Goal: Information Seeking & Learning: Learn about a topic

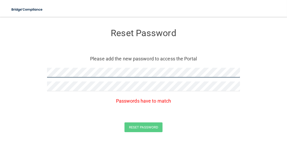
click at [16, 71] on form "Reset Password Please add the new password to access the Portal Passwords have …" at bounding box center [144, 81] width 266 height 119
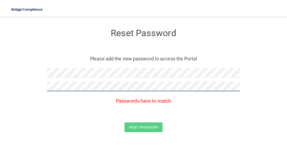
click at [29, 85] on form "Reset Password Please add the new password to access the Portal Passwords have …" at bounding box center [144, 81] width 266 height 119
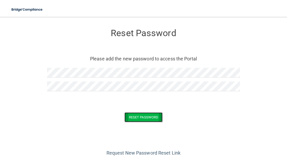
click at [130, 119] on button "Reset Password" at bounding box center [143, 118] width 38 height 10
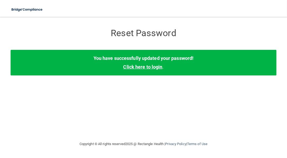
click at [148, 68] on link "Click here to login" at bounding box center [142, 67] width 39 height 6
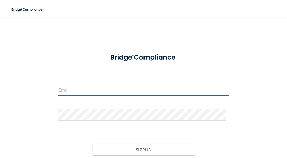
click at [71, 87] on input "email" at bounding box center [143, 90] width 170 height 12
type input "[EMAIL_ADDRESS][DOMAIN_NAME]"
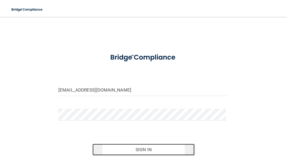
click at [133, 152] on button "Sign In" at bounding box center [143, 150] width 102 height 12
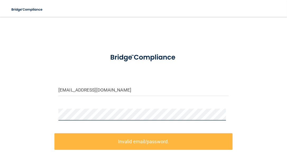
click at [27, 120] on div "Majoto4@yahoo.com Invalid email/password. You don't have permission to access t…" at bounding box center [144, 113] width 266 height 183
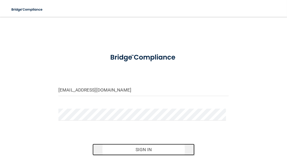
click at [138, 150] on button "Sign In" at bounding box center [143, 150] width 102 height 12
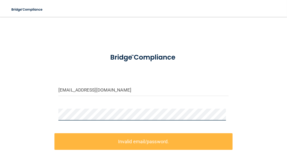
click at [30, 110] on div "Majoto4@yahoo.com Invalid email/password. You don't have permission to access t…" at bounding box center [144, 113] width 266 height 183
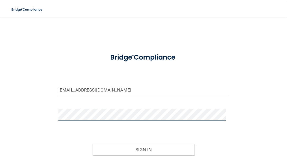
click at [92, 144] on button "Sign In" at bounding box center [143, 150] width 102 height 12
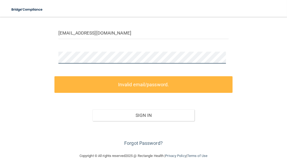
scroll to position [56, 0]
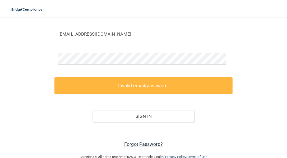
click at [129, 146] on link "Forgot Password?" at bounding box center [143, 145] width 39 height 6
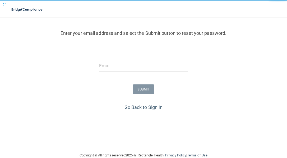
scroll to position [55, 0]
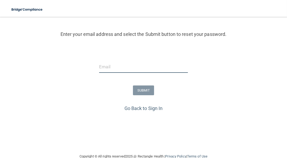
click at [113, 68] on input "email" at bounding box center [143, 67] width 89 height 12
type input "[EMAIL_ADDRESS][DOMAIN_NAME]"
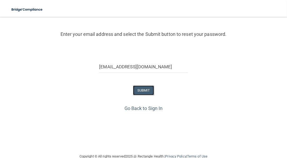
click at [141, 92] on button "SUBMIT" at bounding box center [143, 91] width 21 height 10
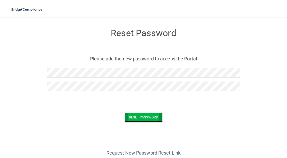
click at [136, 116] on button "Reset Password" at bounding box center [143, 118] width 38 height 10
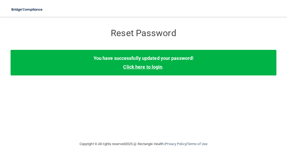
click at [141, 69] on link "Click here to login" at bounding box center [142, 67] width 39 height 6
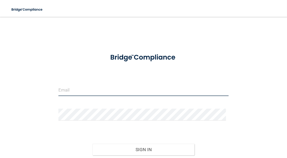
click at [90, 86] on input "email" at bounding box center [143, 90] width 170 height 12
type input "[EMAIL_ADDRESS][DOMAIN_NAME]"
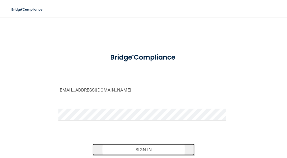
click at [147, 149] on button "Sign In" at bounding box center [143, 150] width 102 height 12
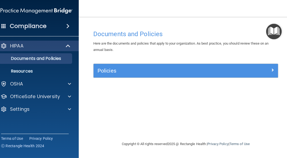
click at [44, 26] on h4 "Compliance" at bounding box center [28, 25] width 37 height 7
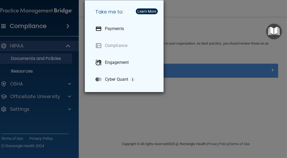
click at [195, 11] on div "Take me to: Payments Compliance Engagement Cyber Quant" at bounding box center [143, 79] width 287 height 158
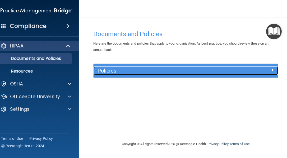
click at [272, 69] on span at bounding box center [272, 70] width 3 height 6
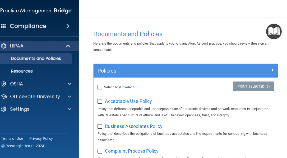
click at [144, 90] on div "Select All (Unselect 0) Unselect All" at bounding box center [125, 87] width 54 height 6
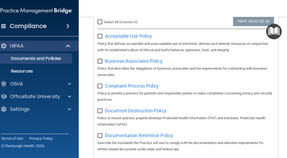
scroll to position [64, 0]
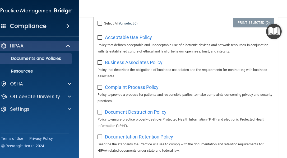
click at [98, 23] on input "Select All (Unselect 0) Unselect All" at bounding box center [101, 23] width 6 height 4
checkbox input "true"
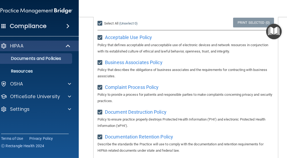
checkbox input "true"
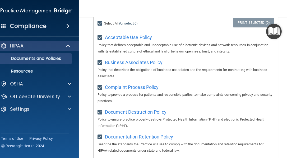
checkbox input "true"
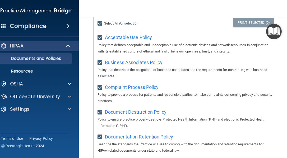
checkbox input "true"
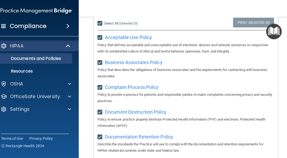
checkbox input "true"
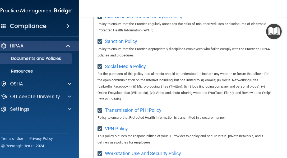
scroll to position [495, 0]
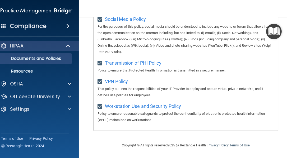
click at [21, 58] on p "Documents and Policies" at bounding box center [34, 58] width 72 height 5
click at [36, 47] on div "HIPAA" at bounding box center [29, 46] width 65 height 6
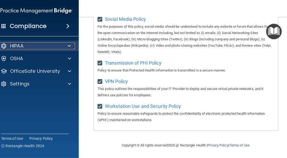
click at [36, 47] on div "HIPAA" at bounding box center [29, 46] width 65 height 6
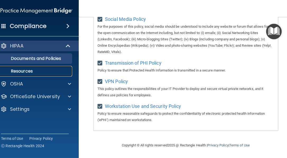
click at [30, 72] on p "Resources" at bounding box center [34, 71] width 72 height 5
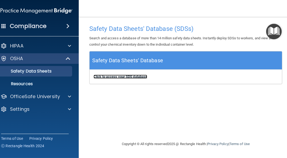
click at [120, 77] on b "Click to access your SDS database" at bounding box center [121, 77] width 54 height 4
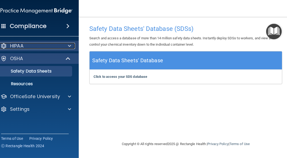
click at [17, 47] on p "HIPAA" at bounding box center [16, 46] width 13 height 6
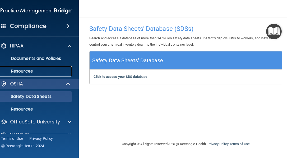
click at [20, 72] on p "Resources" at bounding box center [34, 71] width 72 height 5
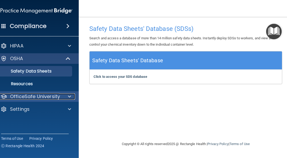
click at [46, 95] on p "OfficeSafe University" at bounding box center [35, 97] width 50 height 6
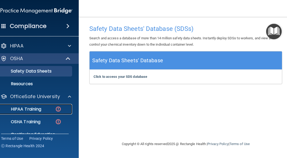
click at [38, 108] on p "HIPAA Training" at bounding box center [20, 109] width 44 height 5
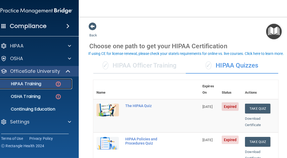
click at [23, 82] on p "HIPAA Training" at bounding box center [20, 83] width 44 height 5
click at [30, 84] on p "HIPAA Training" at bounding box center [20, 83] width 44 height 5
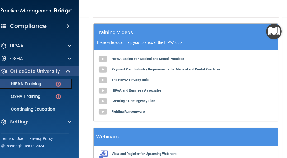
scroll to position [259, 0]
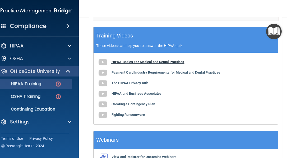
click at [157, 64] on b "HIPAA Basics For Medical and Dental Practices" at bounding box center [148, 62] width 73 height 4
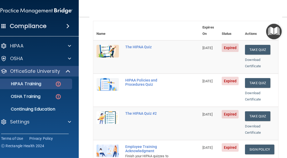
scroll to position [59, 0]
click at [135, 67] on td "The HIPAA Quiz" at bounding box center [160, 57] width 77 height 33
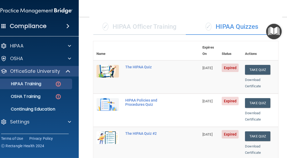
scroll to position [39, 0]
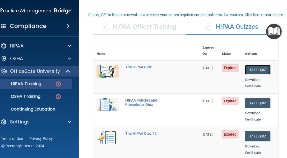
click at [260, 65] on button "Take Quiz" at bounding box center [257, 70] width 25 height 10
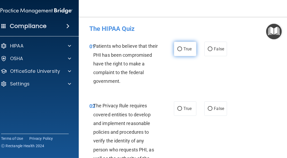
click at [178, 48] on input "True" at bounding box center [179, 49] width 5 height 4
radio input "true"
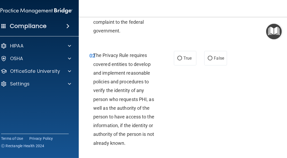
scroll to position [64, 0]
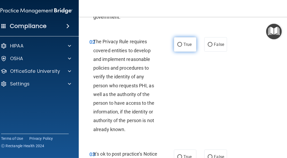
click at [178, 44] on input "True" at bounding box center [179, 45] width 5 height 4
radio input "true"
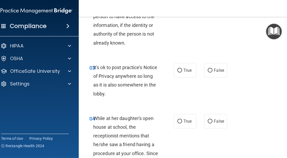
scroll to position [151, 0]
click at [208, 69] on input "False" at bounding box center [210, 71] width 5 height 4
radio input "true"
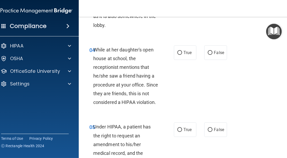
scroll to position [219, 0]
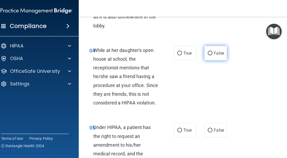
click at [208, 52] on input "False" at bounding box center [210, 54] width 5 height 4
radio input "true"
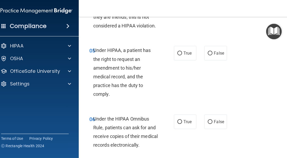
scroll to position [296, 0]
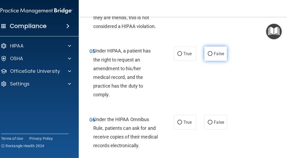
click at [209, 53] on input "False" at bounding box center [210, 54] width 5 height 4
radio input "true"
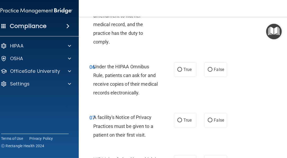
scroll to position [350, 0]
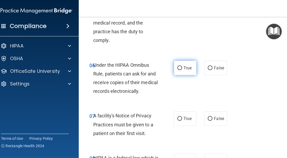
click at [178, 68] on input "True" at bounding box center [179, 68] width 5 height 4
radio input "true"
click at [178, 68] on input "True" at bounding box center [179, 68] width 5 height 4
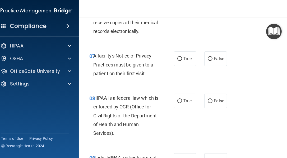
scroll to position [412, 0]
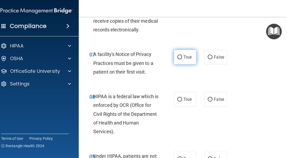
click at [178, 56] on input "True" at bounding box center [179, 57] width 5 height 4
radio input "true"
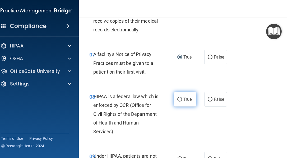
click at [179, 98] on input "True" at bounding box center [179, 100] width 5 height 4
radio input "true"
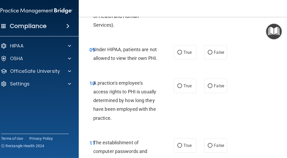
scroll to position [521, 0]
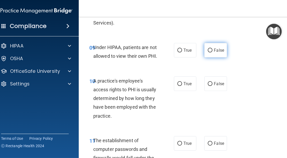
click at [208, 50] on input "False" at bounding box center [210, 51] width 5 height 4
radio input "true"
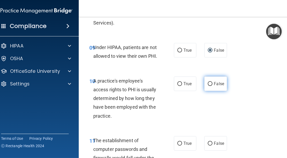
click at [209, 82] on input "False" at bounding box center [210, 84] width 5 height 4
radio input "true"
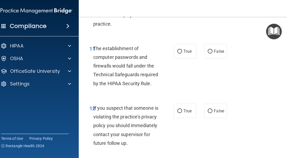
scroll to position [616, 0]
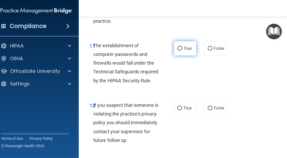
click at [179, 48] on input "True" at bounding box center [179, 49] width 5 height 4
radio input "true"
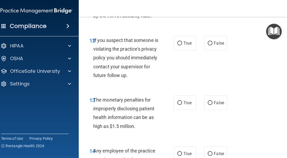
scroll to position [681, 0]
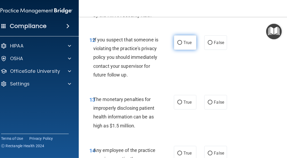
click at [178, 42] on input "True" at bounding box center [179, 43] width 5 height 4
radio input "true"
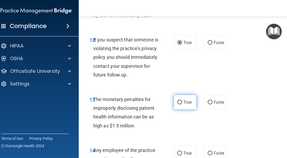
click at [177, 105] on input "True" at bounding box center [179, 103] width 5 height 4
radio input "true"
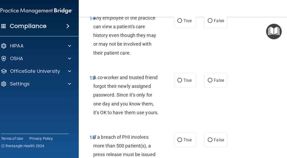
scroll to position [813, 0]
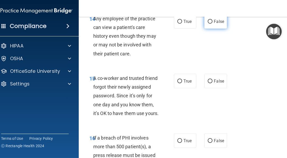
click at [209, 24] on input "False" at bounding box center [210, 22] width 5 height 4
radio input "true"
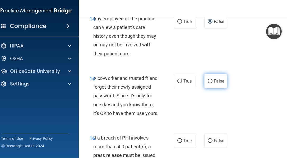
click at [210, 84] on input "False" at bounding box center [210, 82] width 5 height 4
radio input "true"
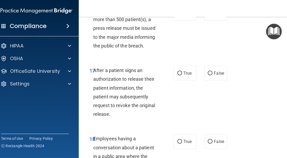
scroll to position [939, 0]
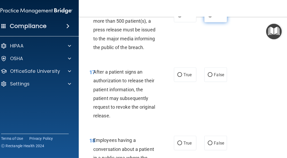
click at [208, 17] on input "False" at bounding box center [210, 15] width 5 height 4
radio input "true"
click at [179, 77] on input "True" at bounding box center [179, 75] width 5 height 4
radio input "true"
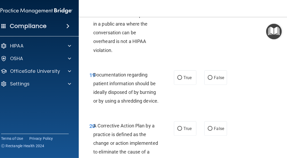
scroll to position [1073, 0]
click at [208, 11] on input "False" at bounding box center [210, 9] width 5 height 4
radio input "true"
click at [177, 80] on input "True" at bounding box center [179, 78] width 5 height 4
radio input "true"
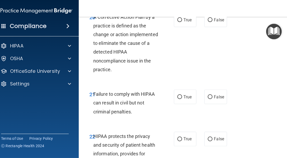
scroll to position [1181, 0]
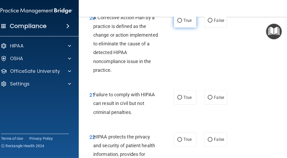
click at [177, 23] on input "True" at bounding box center [179, 21] width 5 height 4
radio input "true"
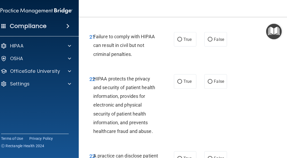
scroll to position [1241, 0]
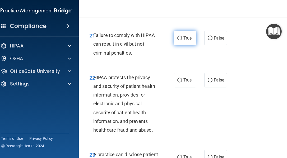
click at [177, 40] on input "True" at bounding box center [179, 38] width 5 height 4
radio input "true"
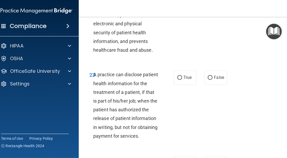
scroll to position [1321, 0]
click at [179, 3] on input "True" at bounding box center [179, 1] width 5 height 4
radio input "true"
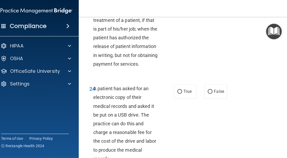
scroll to position [1394, 0]
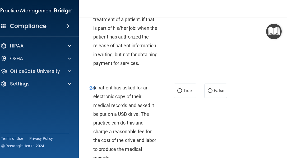
click at [178, 7] on input "True" at bounding box center [179, 5] width 5 height 4
radio input "true"
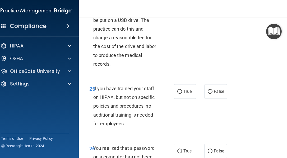
scroll to position [1487, 0]
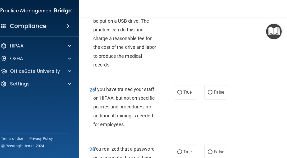
radio input "true"
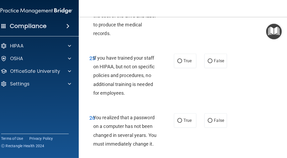
scroll to position [1527, 0]
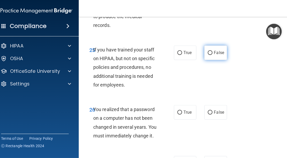
click at [208, 55] on input "False" at bounding box center [210, 53] width 5 height 4
radio input "true"
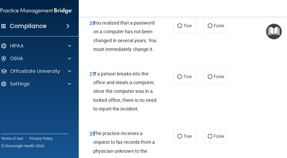
scroll to position [1613, 0]
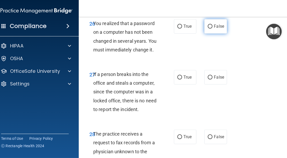
click at [214, 29] on span "False" at bounding box center [219, 26] width 10 height 5
click at [212, 29] on input "False" at bounding box center [210, 27] width 5 height 4
radio input "true"
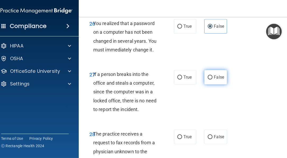
click at [208, 80] on input "False" at bounding box center [210, 78] width 5 height 4
radio input "true"
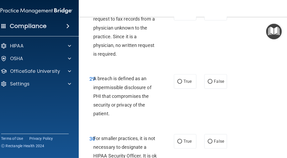
scroll to position [1737, 0]
click at [208, 16] on input "False" at bounding box center [210, 14] width 5 height 4
radio input "true"
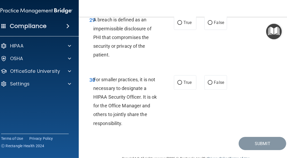
scroll to position [1796, 0]
click at [177, 25] on input "True" at bounding box center [179, 23] width 5 height 4
radio input "true"
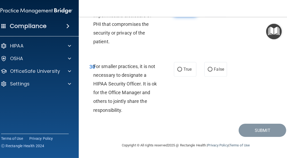
scroll to position [1837, 0]
click at [209, 72] on input "False" at bounding box center [210, 70] width 5 height 4
radio input "true"
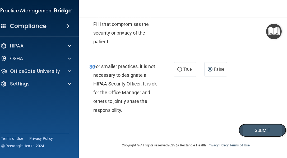
click at [259, 137] on button "Submit" at bounding box center [263, 130] width 48 height 13
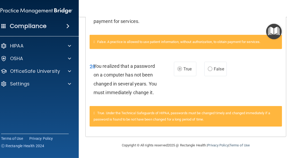
scroll to position [350, 0]
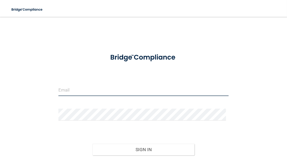
click at [70, 89] on input "email" at bounding box center [143, 90] width 170 height 12
type input "[EMAIL_ADDRESS][DOMAIN_NAME]"
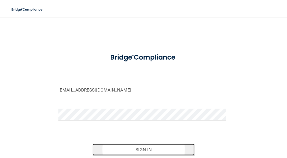
click at [138, 150] on button "Sign In" at bounding box center [143, 150] width 102 height 12
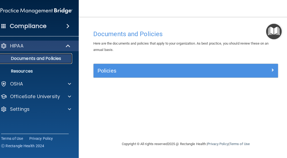
click at [37, 59] on p "Documents and Policies" at bounding box center [34, 58] width 72 height 5
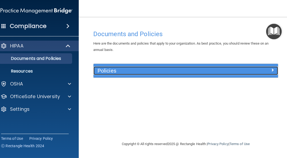
click at [114, 72] on h5 "Policies" at bounding box center [163, 71] width 131 height 6
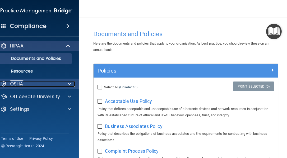
click at [25, 85] on div "OSHA" at bounding box center [30, 84] width 66 height 6
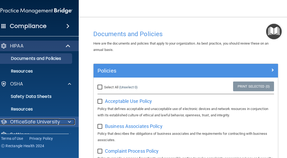
click at [41, 121] on p "OfficeSafe University" at bounding box center [35, 122] width 50 height 6
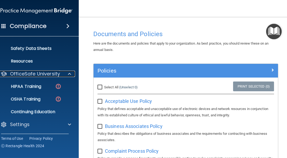
scroll to position [48, 0]
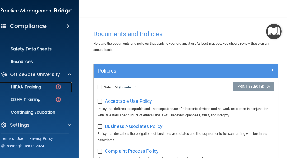
click at [33, 87] on p "HIPAA Training" at bounding box center [20, 87] width 44 height 5
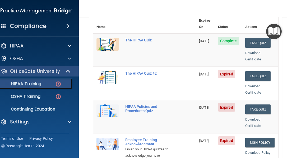
scroll to position [66, 0]
click at [254, 71] on button "Take Quiz" at bounding box center [257, 76] width 25 height 10
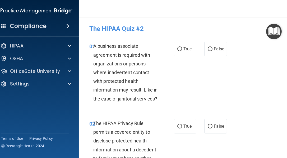
click at [175, 58] on div "01 A business associate agreement is required with organizations or persons whe…" at bounding box center [131, 74] width 100 height 64
click at [177, 48] on input "True" at bounding box center [179, 49] width 5 height 4
radio input "true"
click at [246, 95] on div "01 A business associate agreement is required with organizations or persons whe…" at bounding box center [185, 73] width 201 height 77
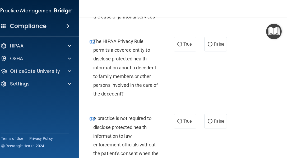
scroll to position [80, 0]
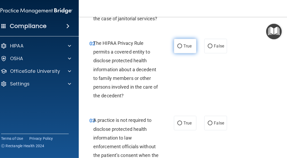
click at [178, 47] on input "True" at bounding box center [179, 46] width 5 height 4
radio input "true"
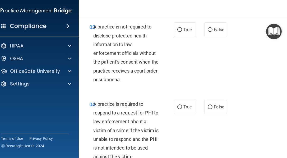
scroll to position [173, 0]
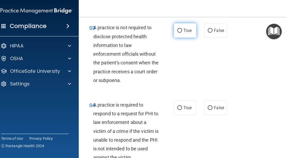
click at [179, 29] on input "True" at bounding box center [179, 31] width 5 height 4
radio input "true"
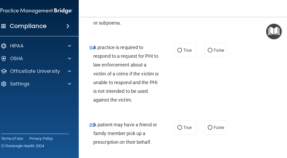
scroll to position [230, 0]
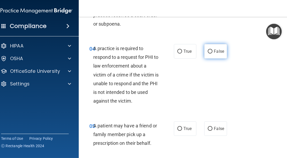
click at [208, 52] on input "False" at bounding box center [210, 52] width 5 height 4
radio input "true"
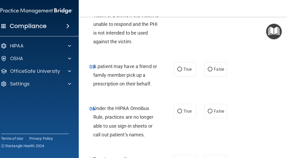
scroll to position [289, 0]
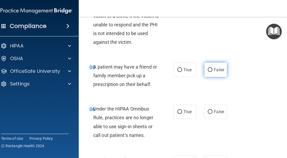
click at [209, 68] on input "False" at bounding box center [210, 70] width 5 height 4
radio input "true"
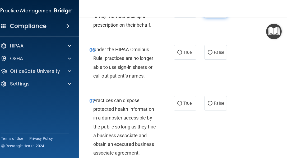
scroll to position [351, 0]
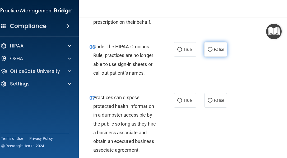
click at [208, 49] on input "False" at bounding box center [210, 50] width 5 height 4
radio input "true"
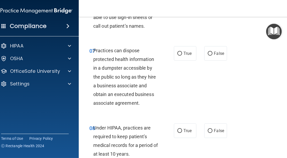
scroll to position [397, 0]
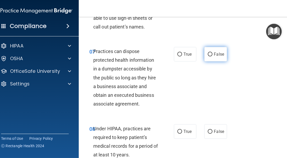
click at [209, 53] on input "False" at bounding box center [210, 55] width 5 height 4
radio input "true"
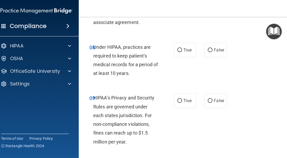
scroll to position [477, 0]
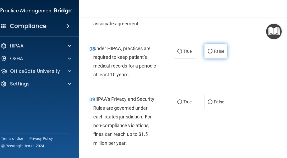
click at [208, 50] on input "False" at bounding box center [210, 52] width 5 height 4
radio input "true"
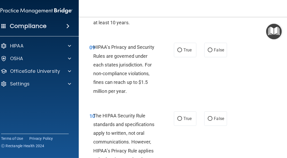
scroll to position [536, 0]
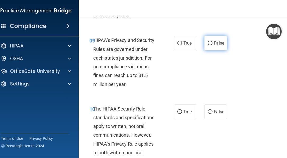
click at [208, 42] on input "False" at bounding box center [210, 43] width 5 height 4
radio input "true"
click at [157, 105] on div "The HIPAA Security Rule standards and specifications apply to written, not oral…" at bounding box center [127, 136] width 69 height 62
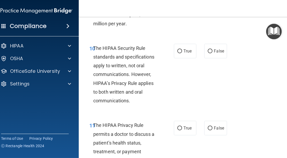
scroll to position [596, 0]
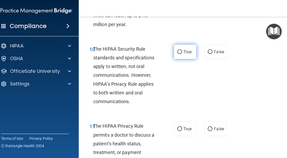
click at [179, 51] on input "True" at bounding box center [179, 52] width 5 height 4
radio input "true"
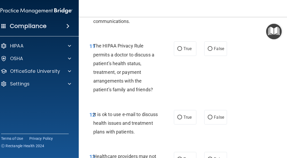
scroll to position [676, 0]
click at [208, 48] on input "False" at bounding box center [210, 49] width 5 height 4
radio input "true"
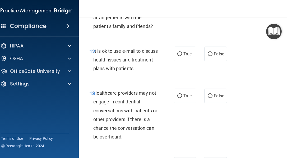
scroll to position [740, 0]
click at [208, 54] on input "False" at bounding box center [210, 55] width 5 height 4
radio input "true"
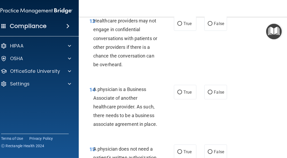
scroll to position [812, 0]
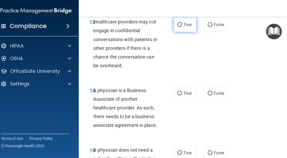
click at [178, 25] on input "True" at bounding box center [179, 25] width 5 height 4
radio input "true"
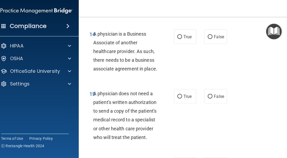
scroll to position [868, 0]
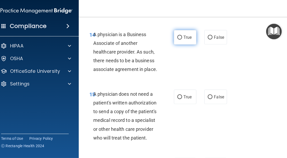
click at [178, 38] on input "True" at bounding box center [179, 38] width 5 height 4
radio input "true"
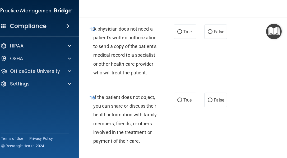
scroll to position [932, 0]
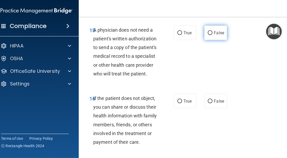
click at [208, 32] on input "False" at bounding box center [210, 33] width 5 height 4
radio input "true"
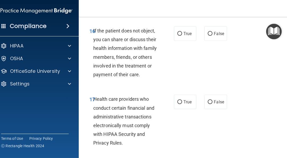
scroll to position [999, 0]
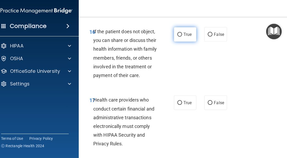
click at [178, 35] on input "True" at bounding box center [179, 35] width 5 height 4
radio input "true"
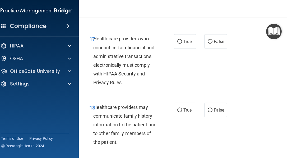
scroll to position [1058, 0]
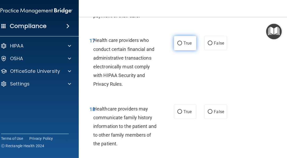
click at [177, 43] on input "True" at bounding box center [179, 43] width 5 height 4
radio input "true"
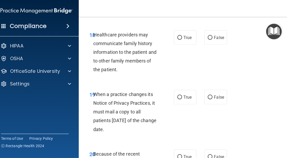
scroll to position [1132, 0]
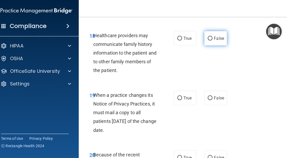
click at [208, 39] on input "False" at bounding box center [210, 39] width 5 height 4
radio input "true"
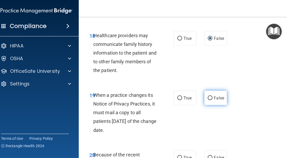
click at [208, 99] on input "False" at bounding box center [210, 98] width 5 height 4
radio input "true"
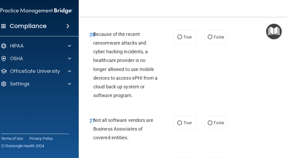
scroll to position [1251, 0]
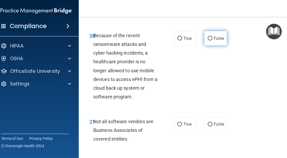
click at [210, 38] on input "False" at bounding box center [210, 39] width 5 height 4
radio input "true"
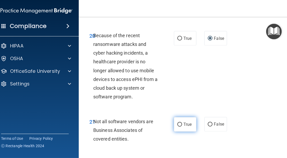
click at [177, 124] on input "True" at bounding box center [179, 125] width 5 height 4
radio input "true"
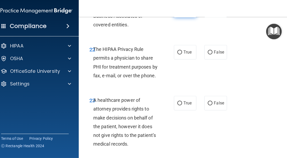
scroll to position [1364, 0]
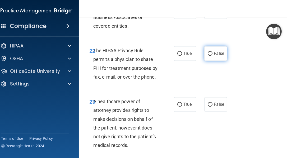
click at [210, 53] on label "False" at bounding box center [215, 53] width 22 height 15
click at [210, 53] on input "False" at bounding box center [210, 54] width 5 height 4
radio input "true"
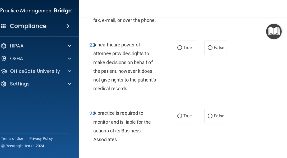
scroll to position [1420, 0]
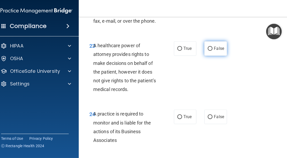
click at [208, 50] on input "False" at bounding box center [210, 49] width 5 height 4
radio input "true"
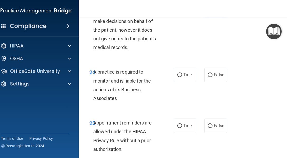
scroll to position [1465, 0]
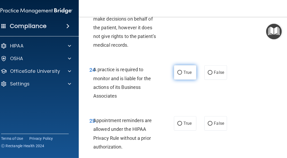
click at [180, 70] on label "True" at bounding box center [185, 72] width 22 height 15
click at [180, 71] on input "True" at bounding box center [179, 73] width 5 height 4
radio input "true"
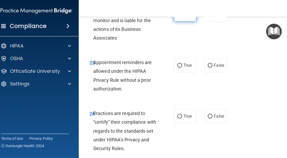
scroll to position [1522, 0]
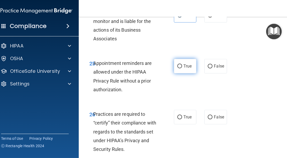
click at [177, 63] on label "True" at bounding box center [185, 66] width 22 height 15
click at [177, 64] on input "True" at bounding box center [179, 66] width 5 height 4
radio input "true"
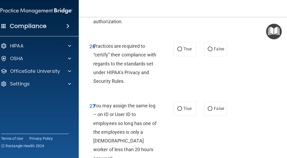
scroll to position [1589, 0]
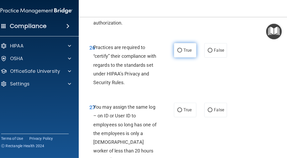
click at [177, 51] on input "True" at bounding box center [179, 51] width 5 height 4
radio input "true"
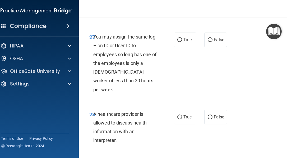
scroll to position [1659, 0]
click at [208, 39] on input "False" at bounding box center [210, 40] width 5 height 4
radio input "true"
click at [209, 116] on input "False" at bounding box center [210, 118] width 5 height 4
radio input "true"
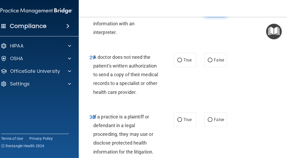
scroll to position [1766, 0]
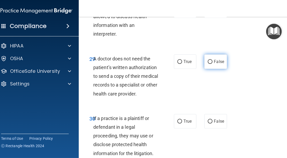
click at [208, 60] on input "False" at bounding box center [210, 62] width 5 height 4
radio input "true"
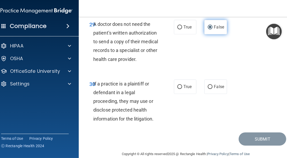
scroll to position [1800, 0]
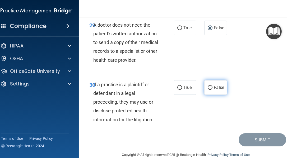
click at [208, 86] on input "False" at bounding box center [210, 88] width 5 height 4
radio input "true"
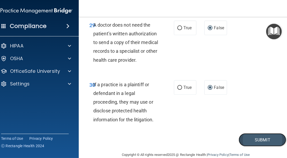
click at [256, 133] on button "Submit" at bounding box center [263, 139] width 48 height 13
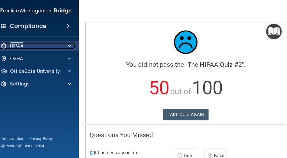
click at [21, 46] on p "HIPAA" at bounding box center [16, 46] width 13 height 6
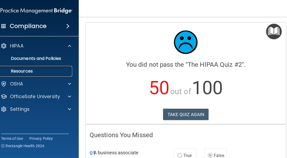
click at [19, 73] on p "Resources" at bounding box center [34, 71] width 72 height 5
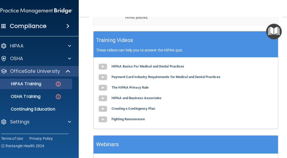
scroll to position [260, 0]
